Goal: Task Accomplishment & Management: Complete application form

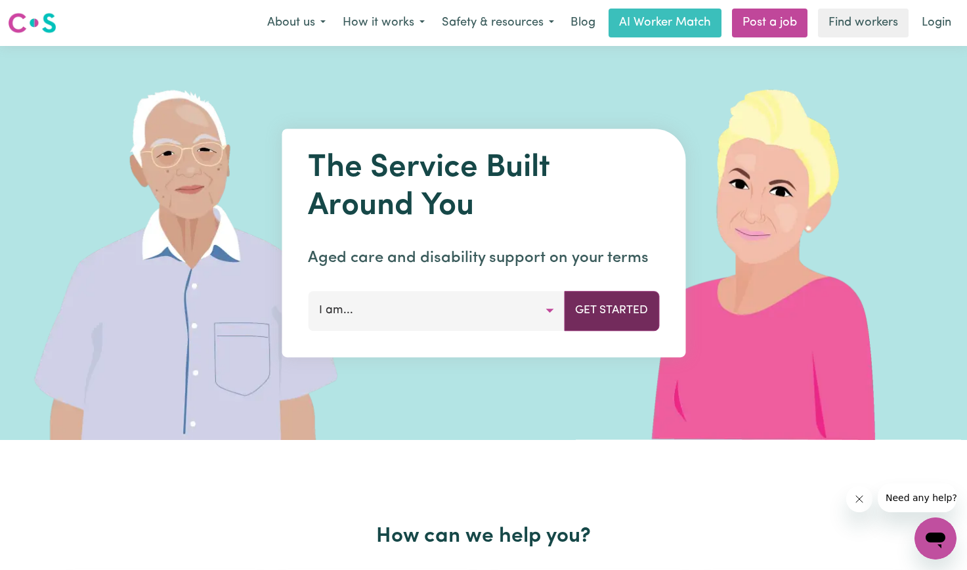
click at [615, 314] on button "Get Started" at bounding box center [611, 310] width 95 height 39
click at [560, 310] on button "I am..." at bounding box center [436, 310] width 257 height 39
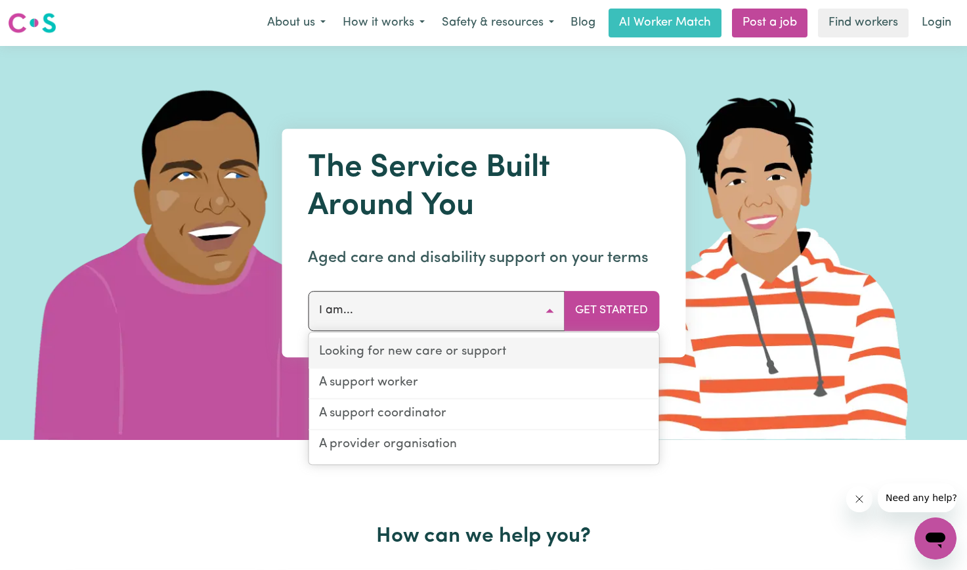
click at [492, 362] on link "Looking for new care or support" at bounding box center [483, 352] width 350 height 31
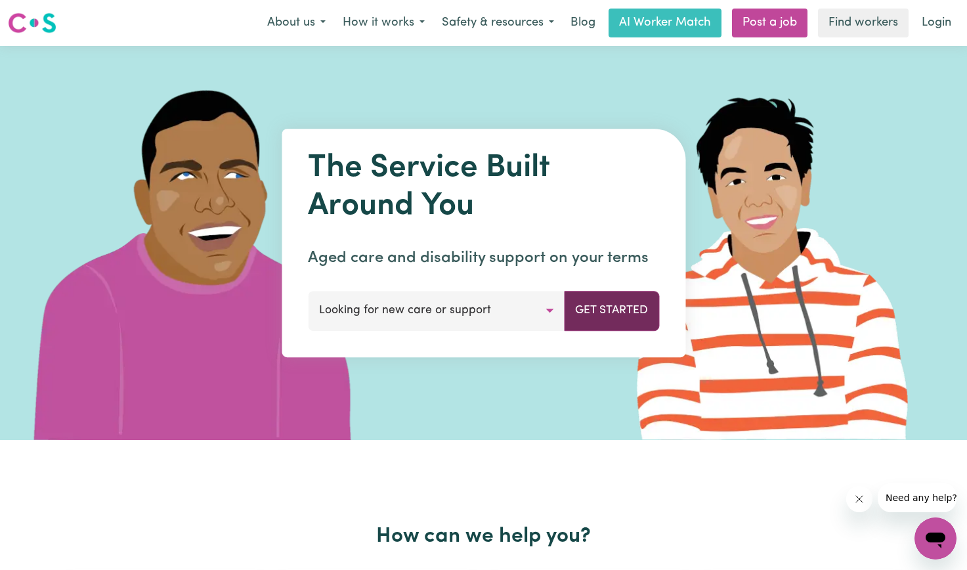
click at [597, 320] on button "Get Started" at bounding box center [611, 310] width 95 height 39
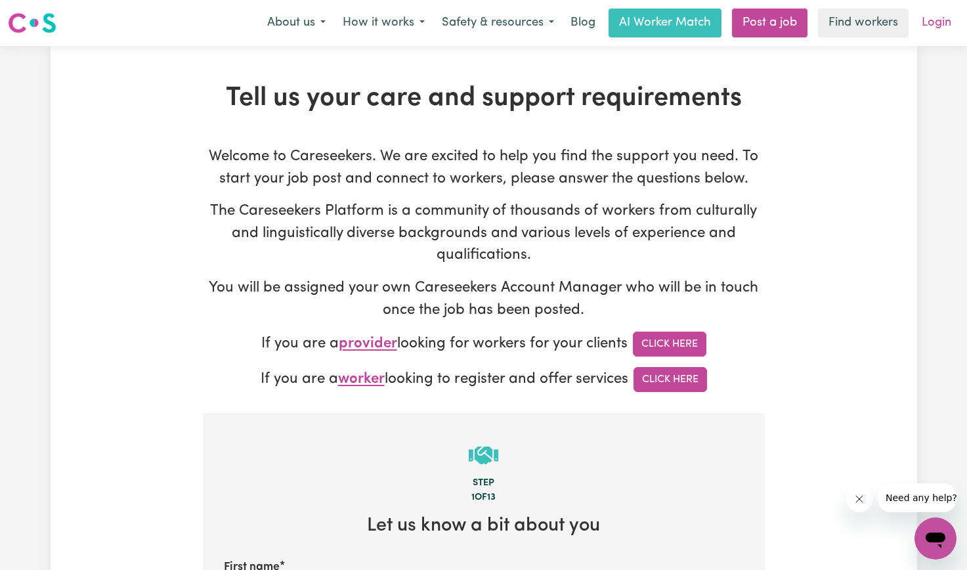
click at [942, 31] on link "Login" at bounding box center [935, 23] width 45 height 29
